Goal: Task Accomplishment & Management: Use online tool/utility

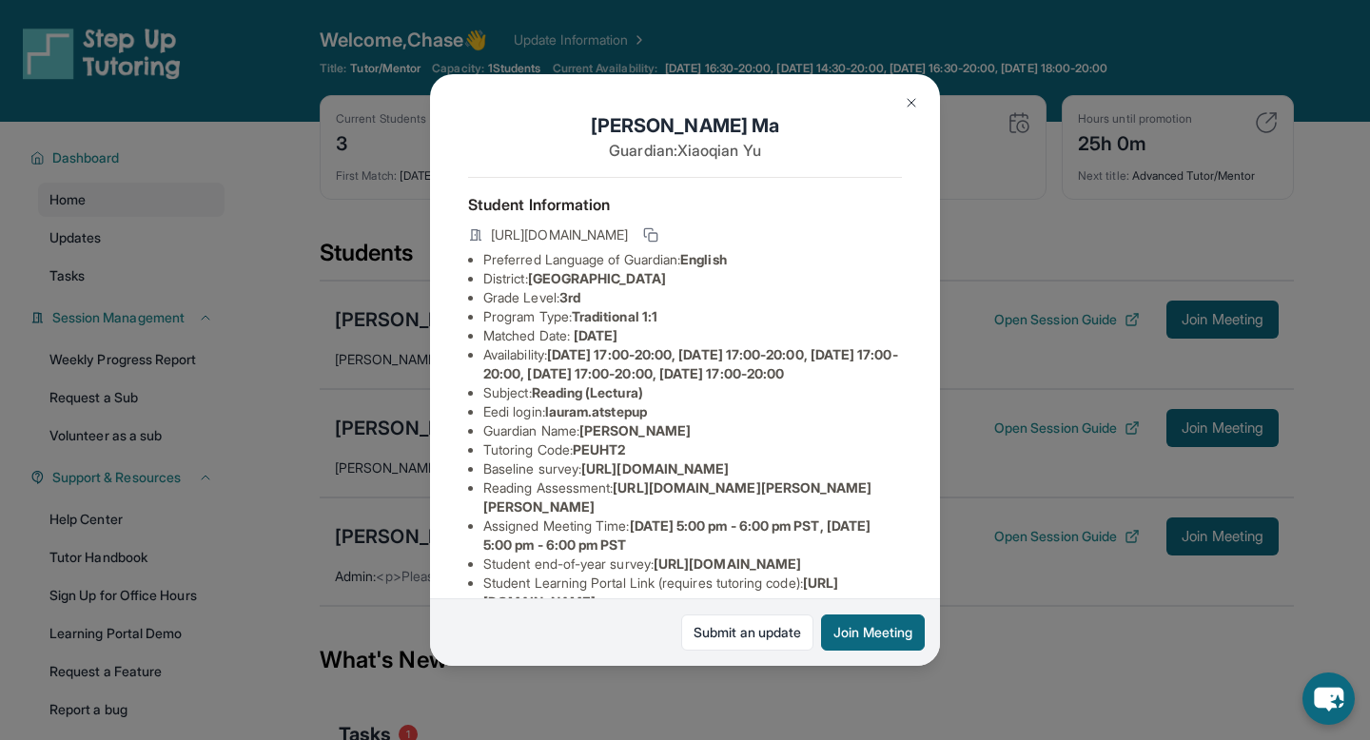
click at [907, 100] on img at bounding box center [911, 102] width 15 height 15
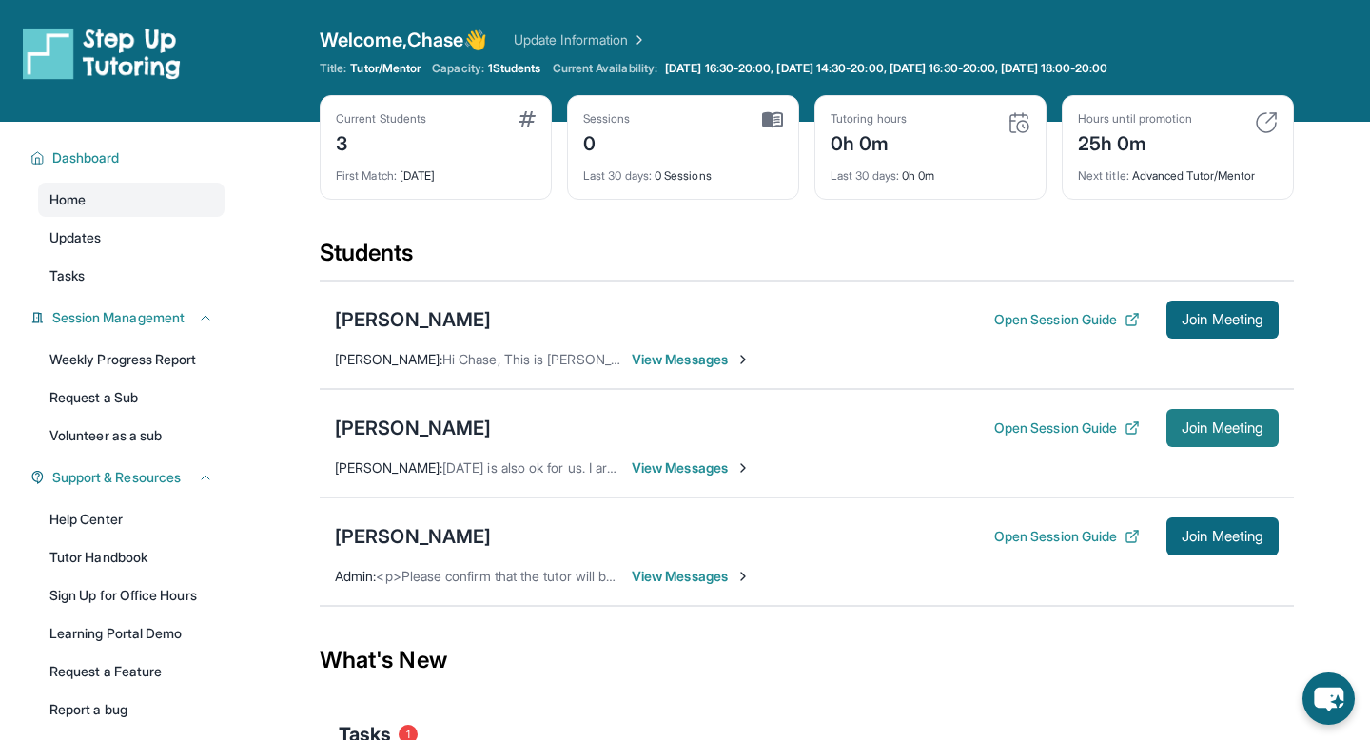
click at [1203, 423] on span "Join Meeting" at bounding box center [1223, 428] width 82 height 11
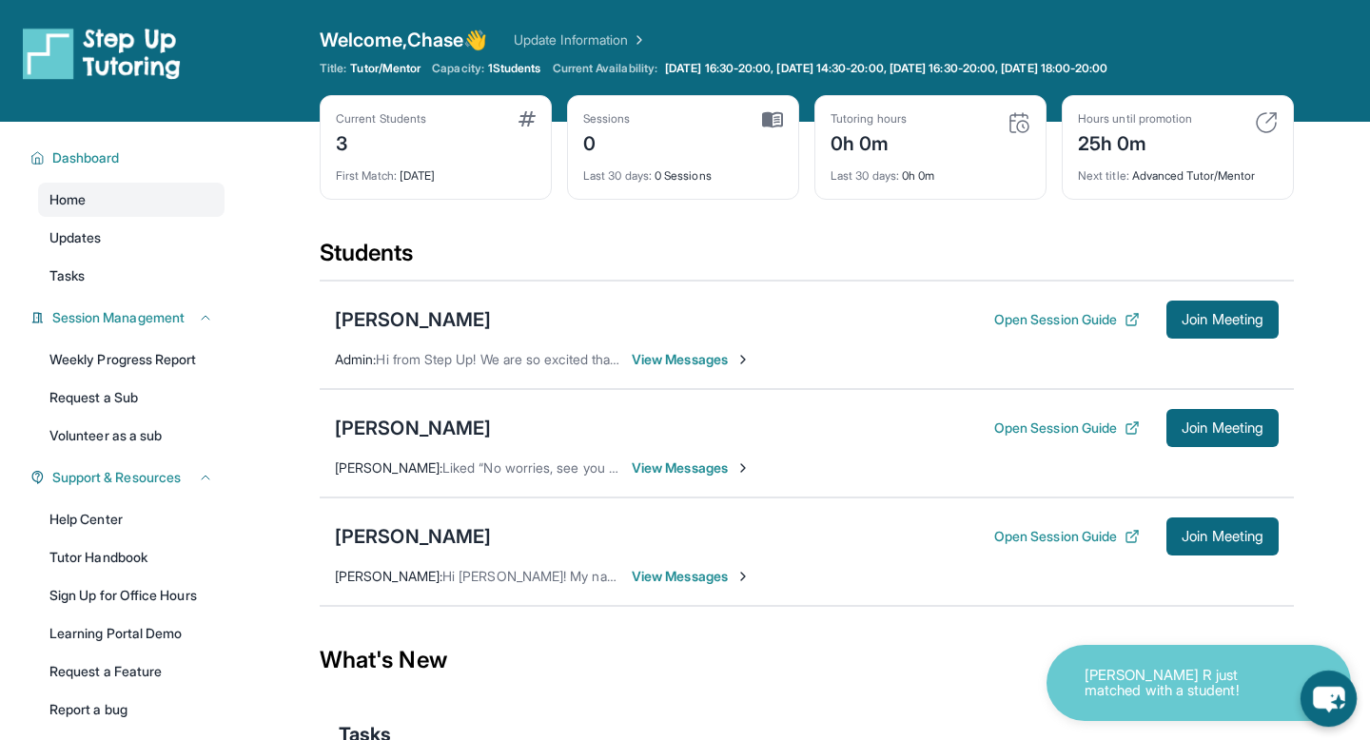
click at [1327, 686] on icon "chat-button" at bounding box center [1329, 699] width 56 height 56
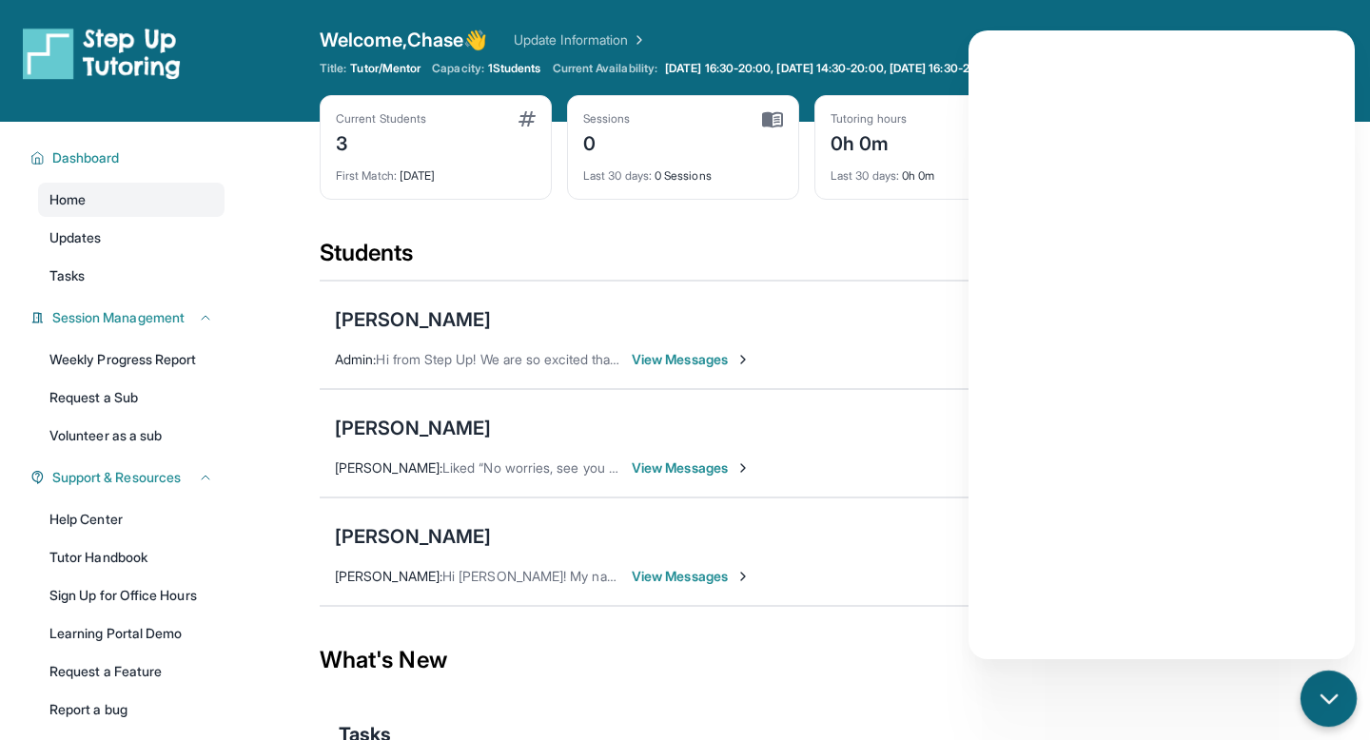
click at [1327, 687] on icon "chat-button" at bounding box center [1329, 699] width 25 height 25
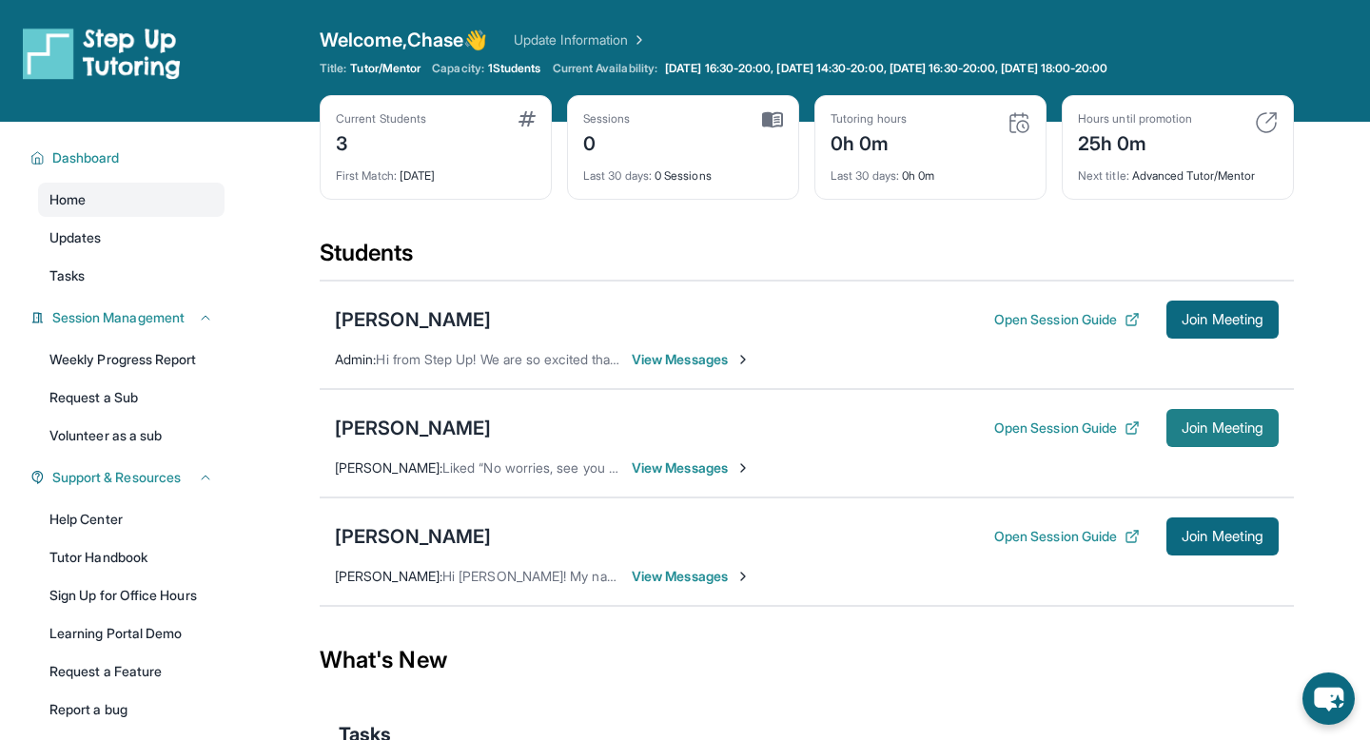
click at [1205, 429] on span "Join Meeting" at bounding box center [1223, 428] width 82 height 11
